Goal: Task Accomplishment & Management: Manage account settings

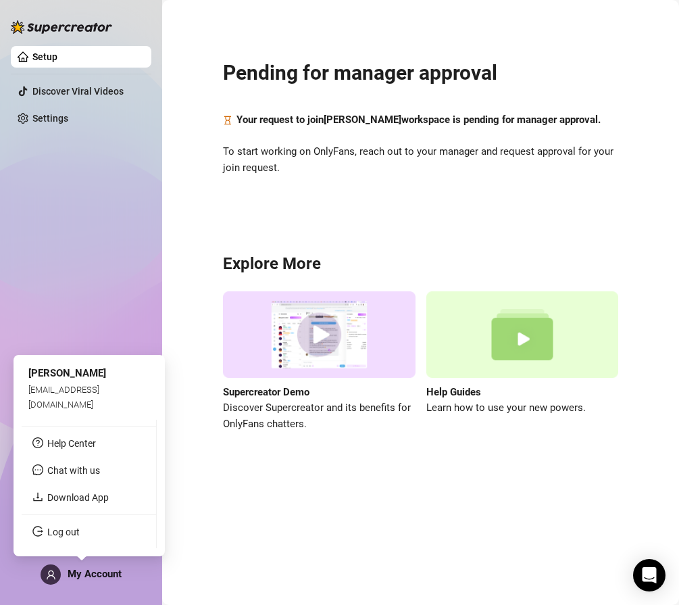
click at [50, 575] on icon "user" at bounding box center [51, 575] width 10 height 10
click at [72, 536] on link "Log out" at bounding box center [63, 531] width 32 height 11
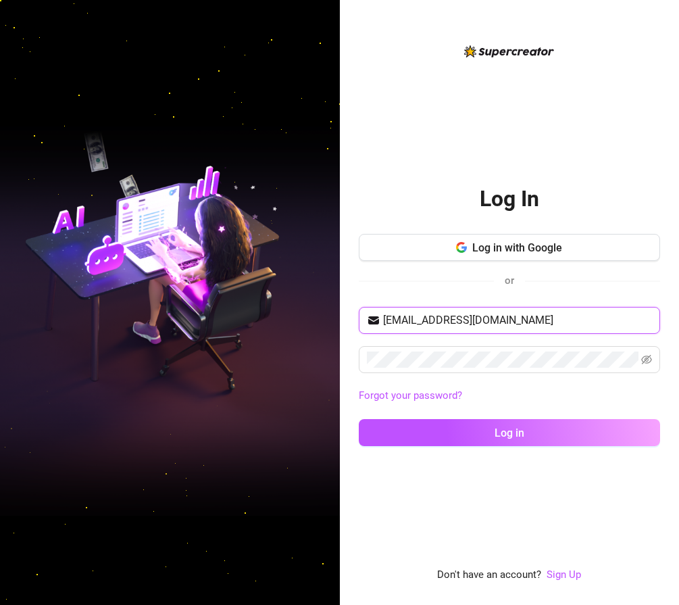
click at [524, 319] on input "[EMAIL_ADDRESS][DOMAIN_NAME]" at bounding box center [517, 320] width 269 height 16
type input "[EMAIL_ADDRESS][DOMAIN_NAME]"
click at [497, 446] on div "[EMAIL_ADDRESS][DOMAIN_NAME] Forgot your password? Log in" at bounding box center [509, 382] width 301 height 151
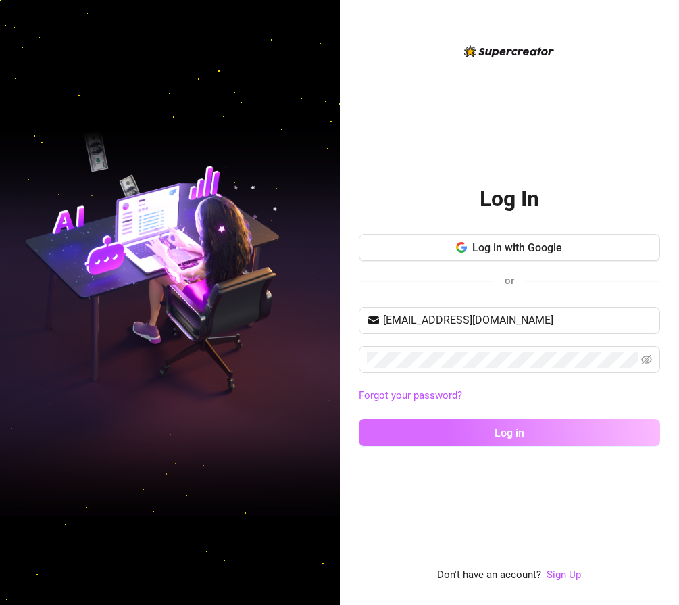
click at [503, 437] on span "Log in" at bounding box center [510, 432] width 30 height 13
